Goal: Task Accomplishment & Management: Use online tool/utility

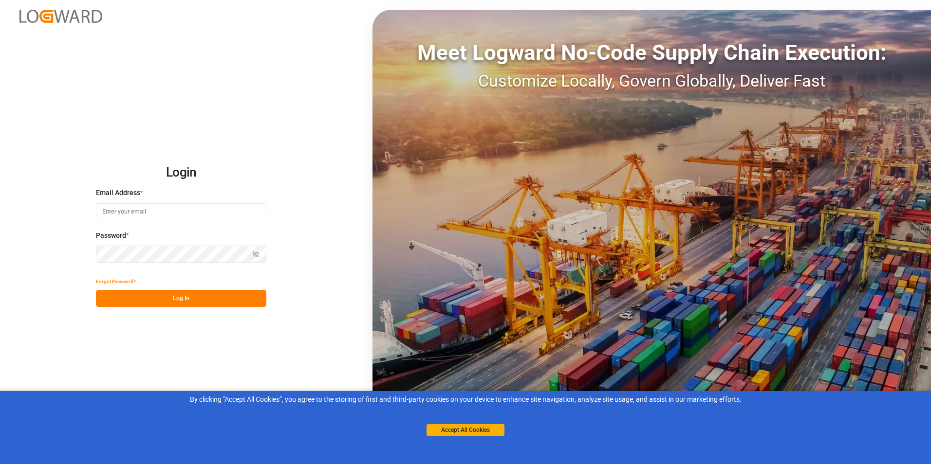
click at [110, 214] on input at bounding box center [181, 211] width 170 height 17
click at [258, 252] on icon "button" at bounding box center [256, 254] width 7 height 7
click at [179, 300] on button "Log In" at bounding box center [181, 298] width 170 height 17
click at [186, 301] on button "Log In" at bounding box center [181, 298] width 170 height 17
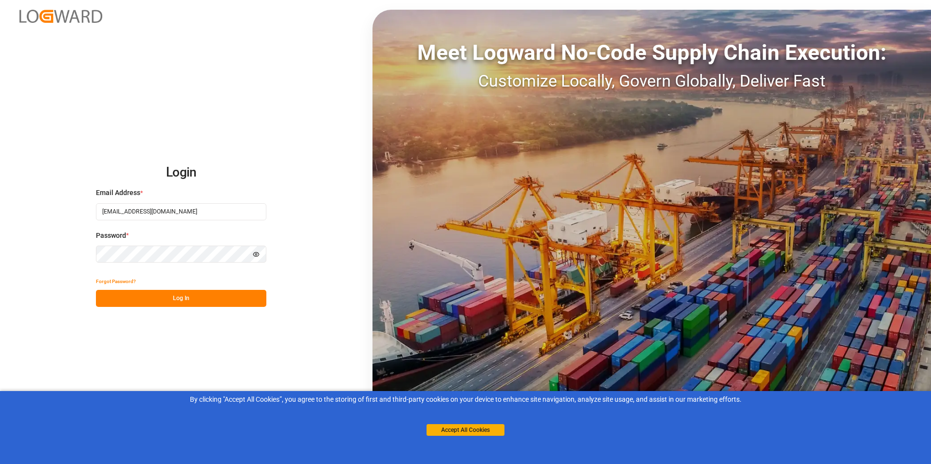
click at [184, 218] on input "marjandavanizadeh@yahoo.ca" at bounding box center [181, 211] width 170 height 17
drag, startPoint x: 203, startPoint y: 214, endPoint x: 100, endPoint y: 205, distance: 103.6
click at [100, 204] on input "marjandavanizadeh@yahoo.ca" at bounding box center [181, 211] width 170 height 17
paste input ".davanizadeh@jamindustries.com"
type input "[EMAIL_ADDRESS][DOMAIN_NAME]"
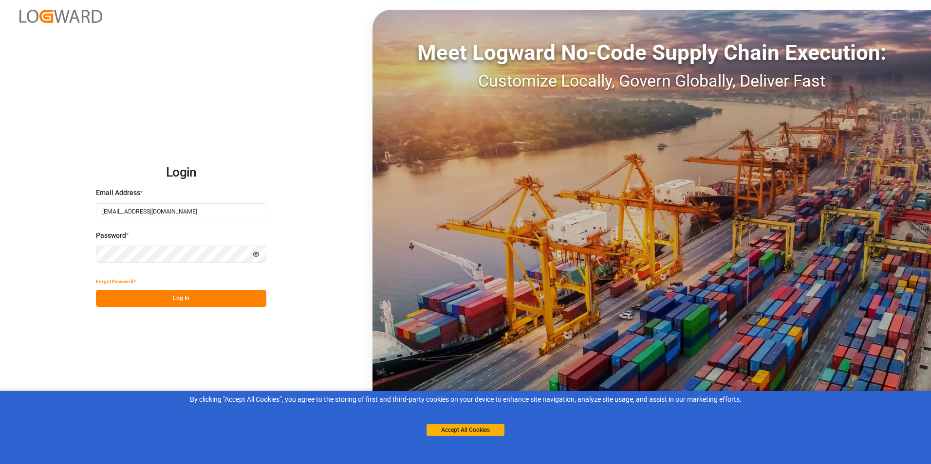
click at [181, 296] on button "Log In" at bounding box center [181, 298] width 170 height 17
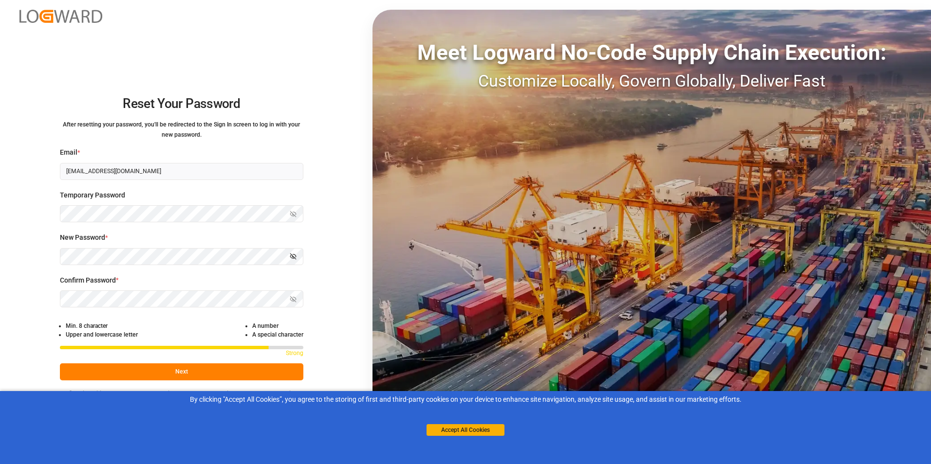
click at [293, 257] on icon "button" at bounding box center [293, 257] width 6 height 6
click at [295, 298] on icon "button" at bounding box center [294, 298] width 3 height 3
click at [180, 374] on button "Next" at bounding box center [181, 372] width 243 height 17
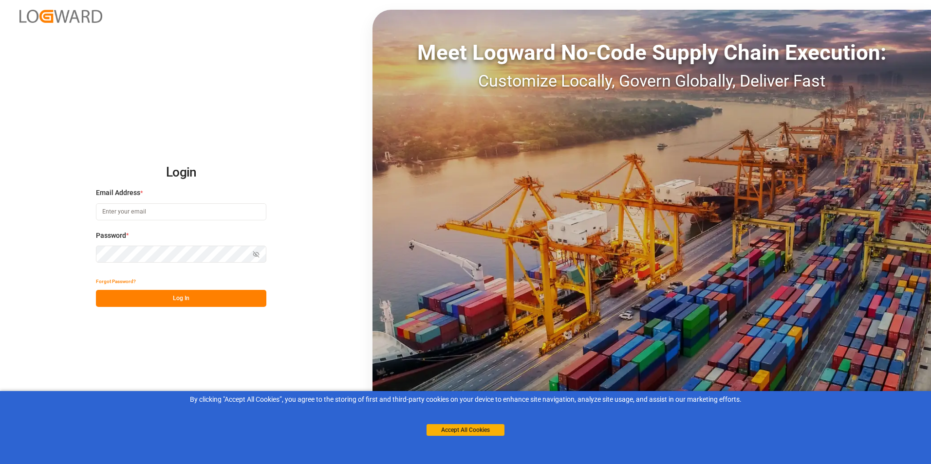
click at [139, 211] on input at bounding box center [181, 211] width 170 height 17
click at [118, 210] on input at bounding box center [181, 211] width 170 height 17
paste input "[EMAIL_ADDRESS][DOMAIN_NAME]"
type input "[EMAIL_ADDRESS][DOMAIN_NAME]"
click at [254, 252] on icon "button" at bounding box center [257, 255] width 6 height 6
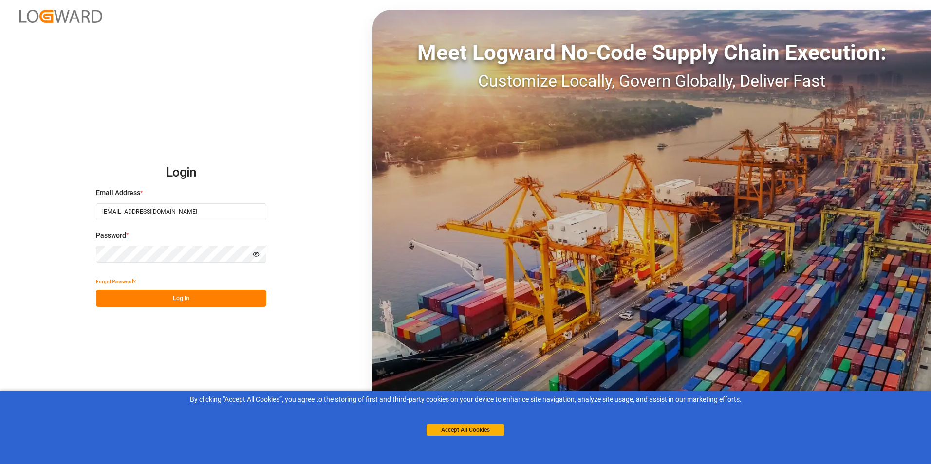
click at [185, 300] on button "Log In" at bounding box center [181, 298] width 170 height 17
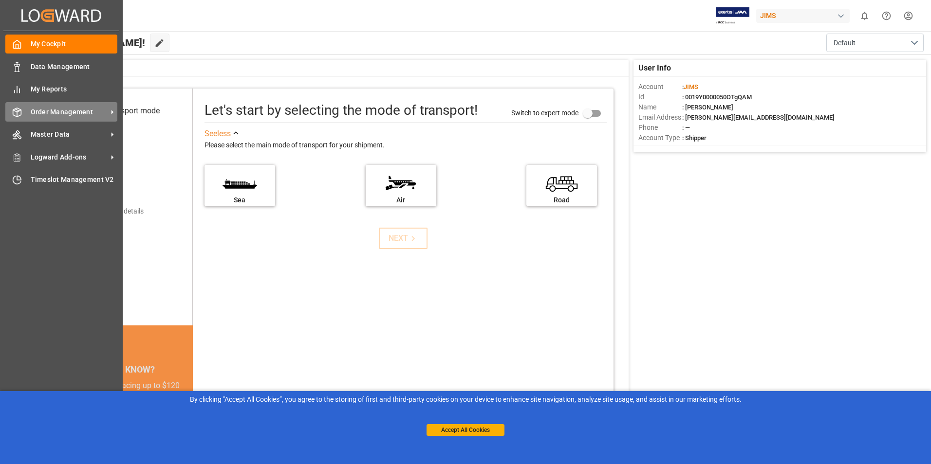
click at [20, 113] on icon at bounding box center [17, 113] width 10 height 10
click at [14, 112] on icon at bounding box center [17, 113] width 10 height 10
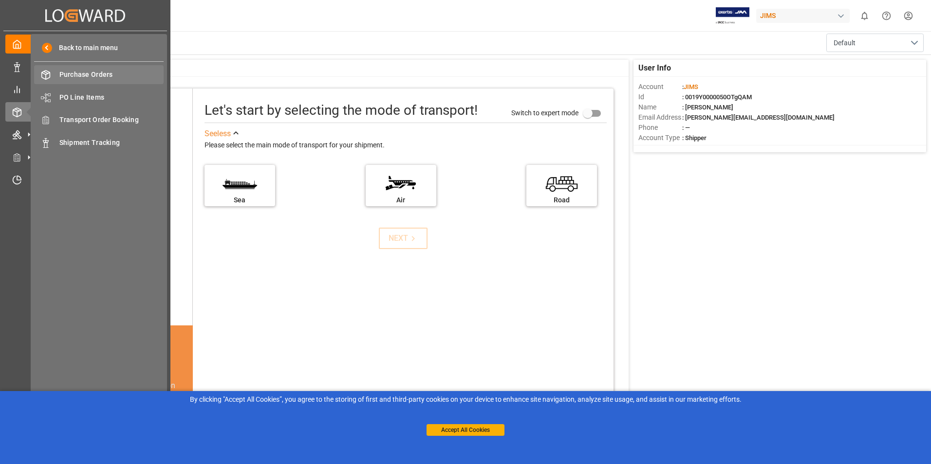
click at [65, 74] on span "Purchase Orders" at bounding box center [111, 75] width 105 height 10
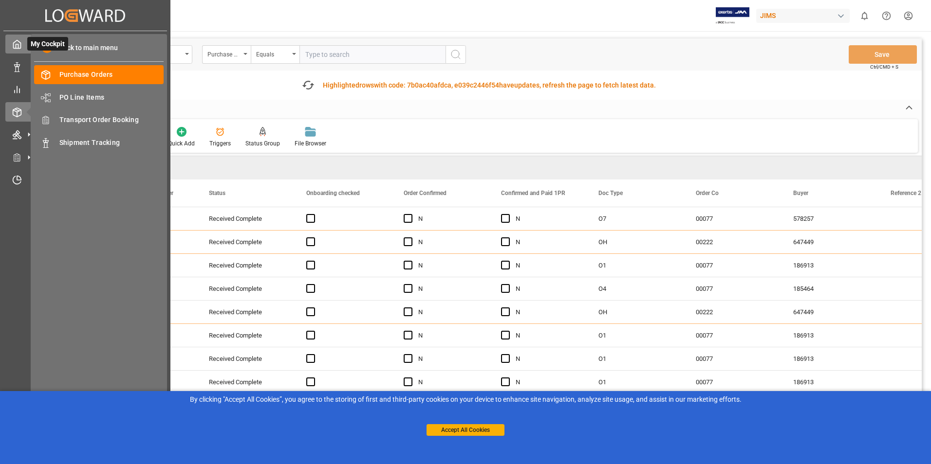
click at [15, 45] on icon at bounding box center [17, 44] width 10 height 10
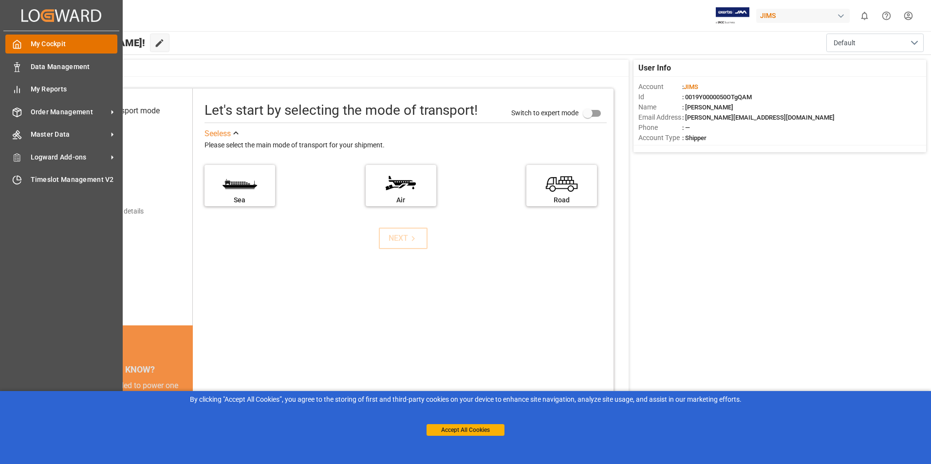
click at [60, 44] on span "My Cockpit" at bounding box center [74, 44] width 87 height 10
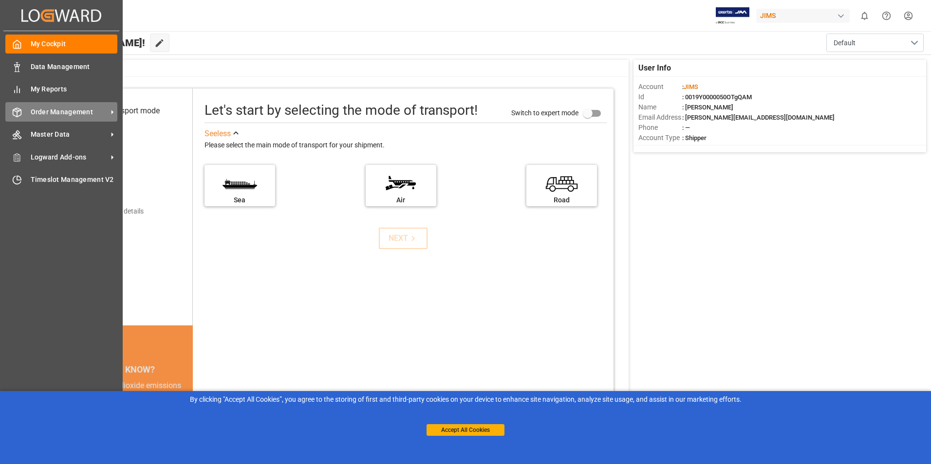
click at [40, 111] on span "Order Management" at bounding box center [69, 112] width 77 height 10
click at [18, 111] on polyline at bounding box center [17, 111] width 8 height 2
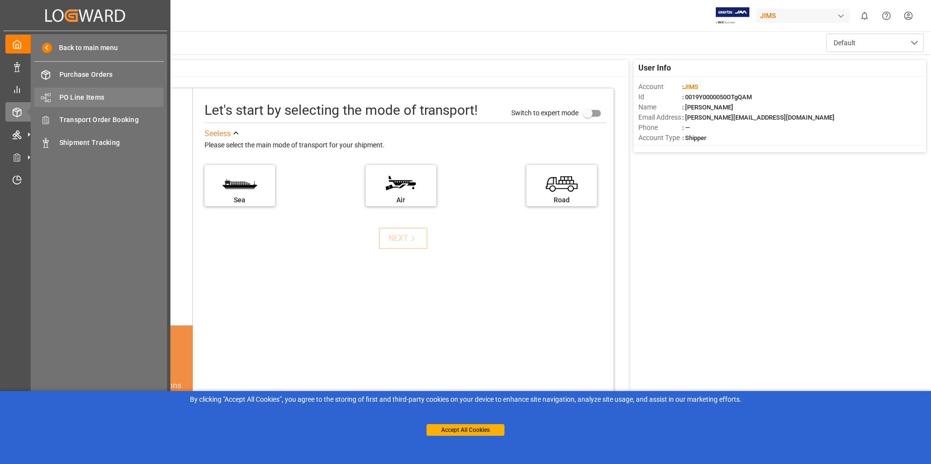
click at [69, 95] on span "PO Line Items" at bounding box center [111, 97] width 105 height 10
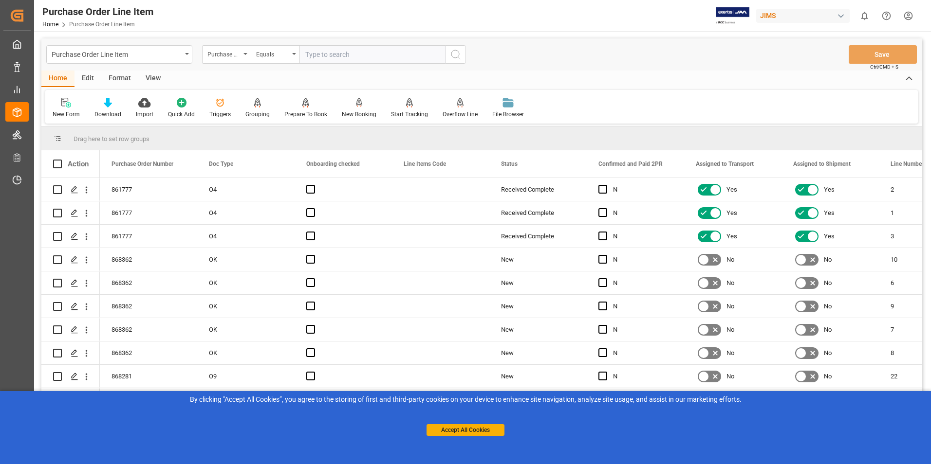
click at [147, 77] on div "View" at bounding box center [153, 79] width 30 height 17
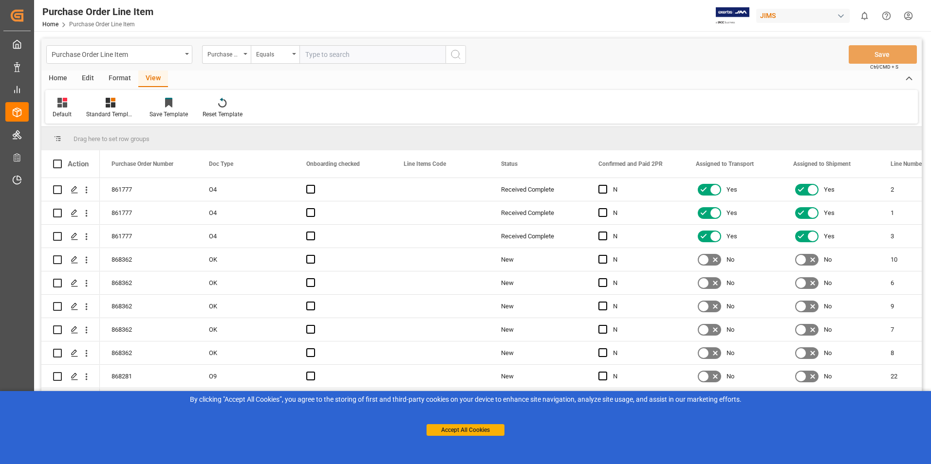
click at [147, 77] on div "View" at bounding box center [153, 79] width 30 height 17
click at [118, 138] on span "Drag here to set row groups" at bounding box center [112, 138] width 76 height 7
click at [63, 141] on div at bounding box center [63, 138] width 20 height 9
click at [94, 136] on span "Drag here to set row groups" at bounding box center [112, 138] width 76 height 7
drag, startPoint x: 84, startPoint y: 167, endPoint x: 77, endPoint y: 197, distance: 30.6
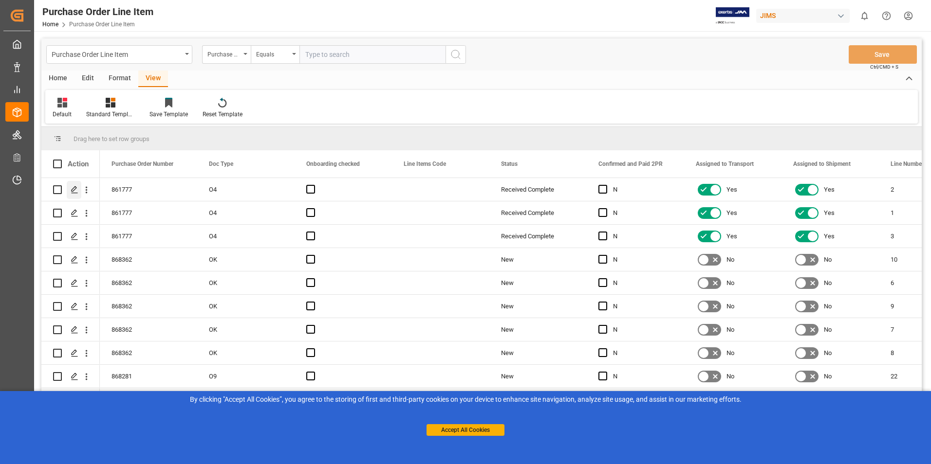
click at [84, 169] on div "Action" at bounding box center [70, 163] width 58 height 27
click at [56, 187] on input "Press Space to toggle row selection (unchecked)" at bounding box center [57, 189] width 9 height 9
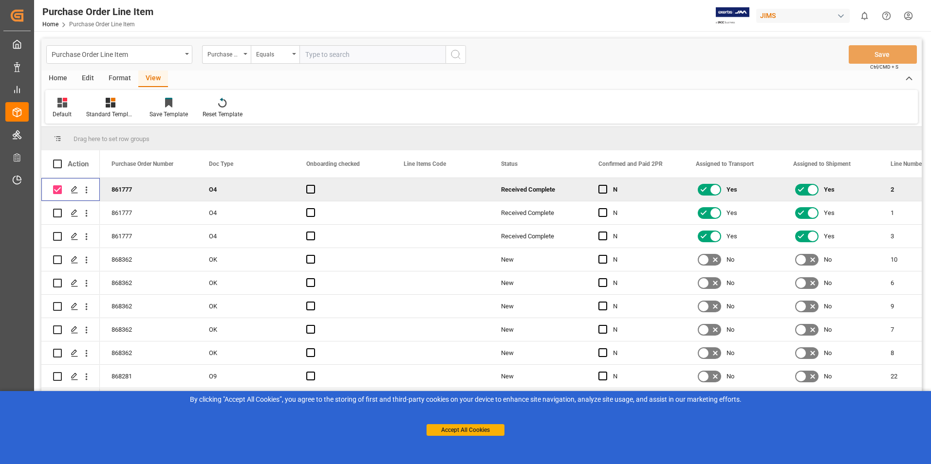
click at [58, 189] on input "Press Space to toggle row selection (checked)" at bounding box center [57, 189] width 9 height 9
checkbox input "false"
